Goal: Information Seeking & Learning: Learn about a topic

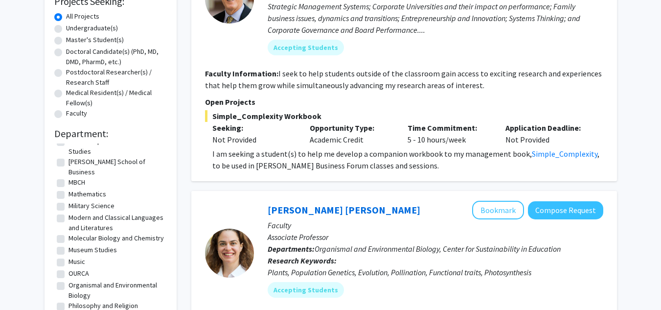
scroll to position [162, 0]
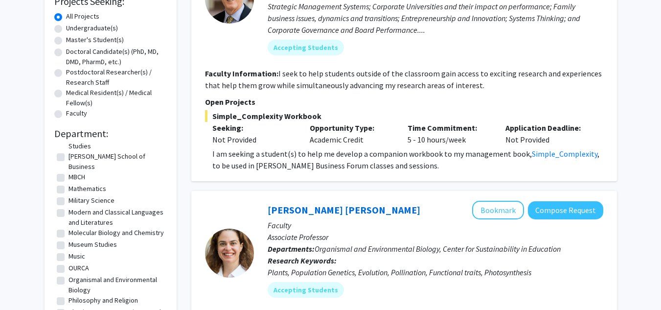
click at [69, 228] on label "Molecular Biology and Chemistry" at bounding box center [116, 233] width 95 height 10
click at [69, 228] on input "Molecular Biology and Chemistry" at bounding box center [72, 231] width 6 height 6
checkbox input "true"
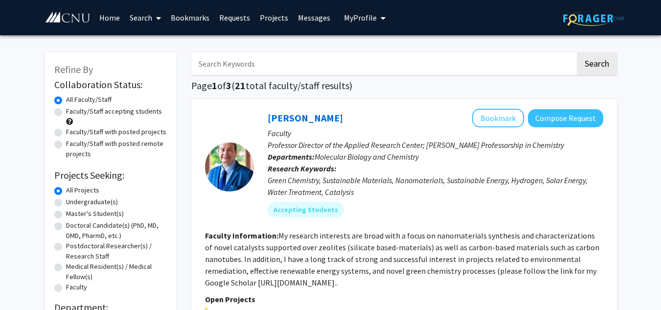
click at [66, 204] on label "Undergraduate(s)" at bounding box center [92, 202] width 52 height 10
click at [66, 203] on input "Undergraduate(s)" at bounding box center [69, 200] width 6 height 6
radio input "true"
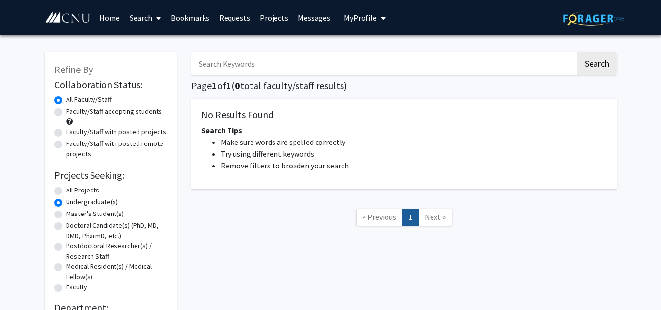
click at [66, 113] on label "Faculty/Staff accepting students" at bounding box center [114, 111] width 96 height 10
click at [66, 113] on input "Faculty/Staff accepting students" at bounding box center [69, 109] width 6 height 6
radio input "true"
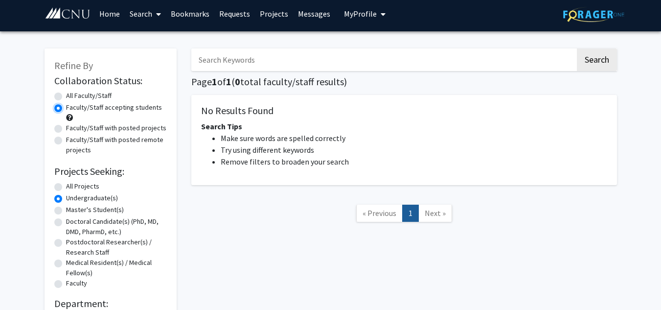
scroll to position [0, 0]
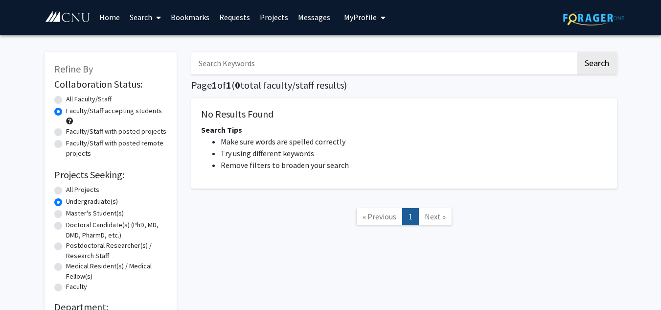
click at [70, 188] on label "All Projects" at bounding box center [82, 190] width 33 height 10
click at [70, 188] on input "All Projects" at bounding box center [69, 188] width 6 height 6
radio input "true"
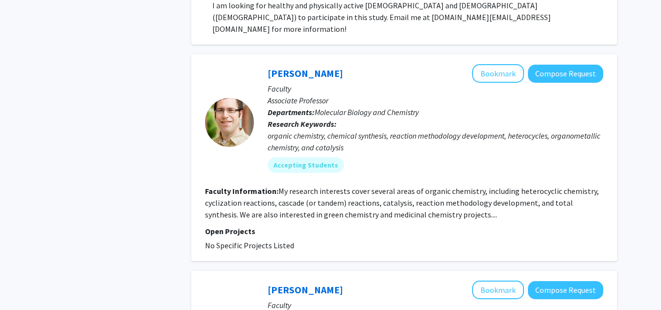
scroll to position [578, 0]
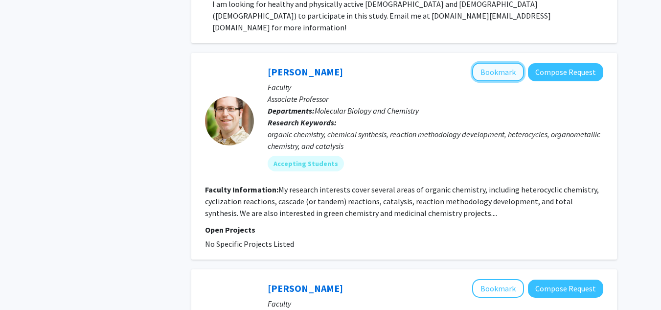
click at [496, 63] on button "Bookmark" at bounding box center [498, 72] width 52 height 19
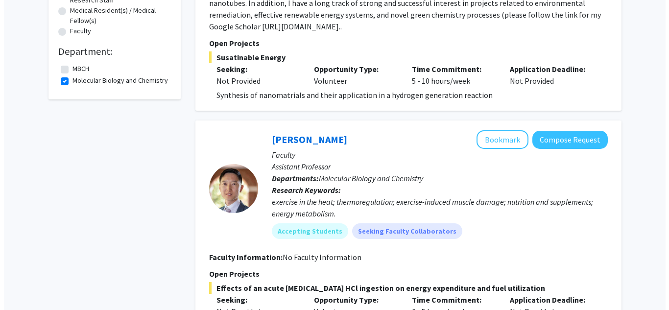
scroll to position [0, 0]
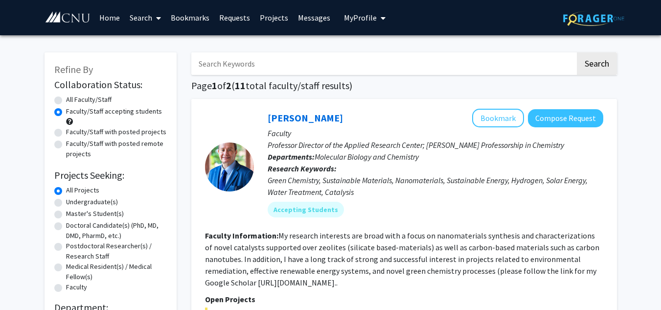
click at [181, 15] on link "Bookmarks" at bounding box center [190, 17] width 48 height 34
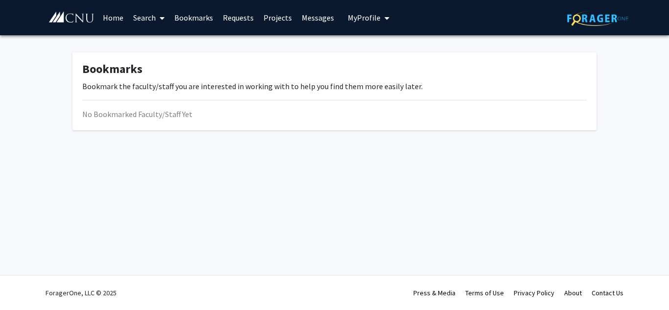
click at [189, 17] on link "Bookmarks" at bounding box center [193, 17] width 48 height 34
